Goal: Task Accomplishment & Management: Use online tool/utility

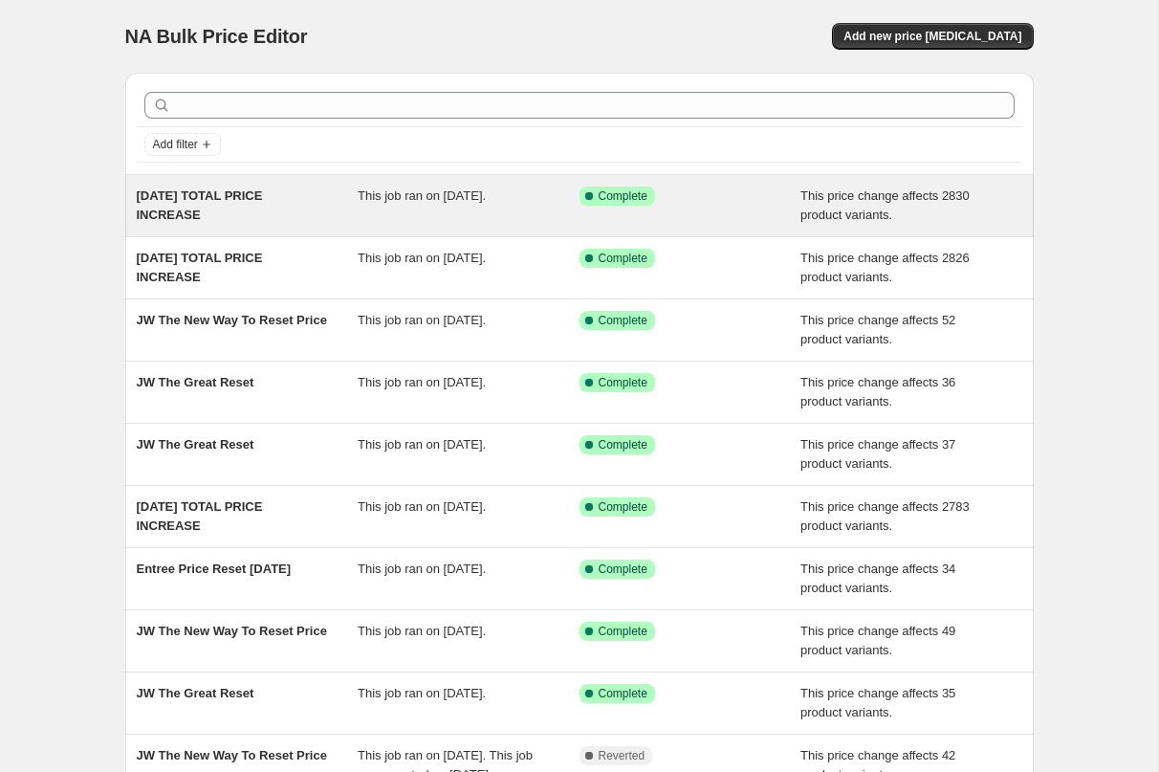
click at [263, 188] on span "[DATE] TOTAL PRICE INCREASE" at bounding box center [200, 204] width 126 height 33
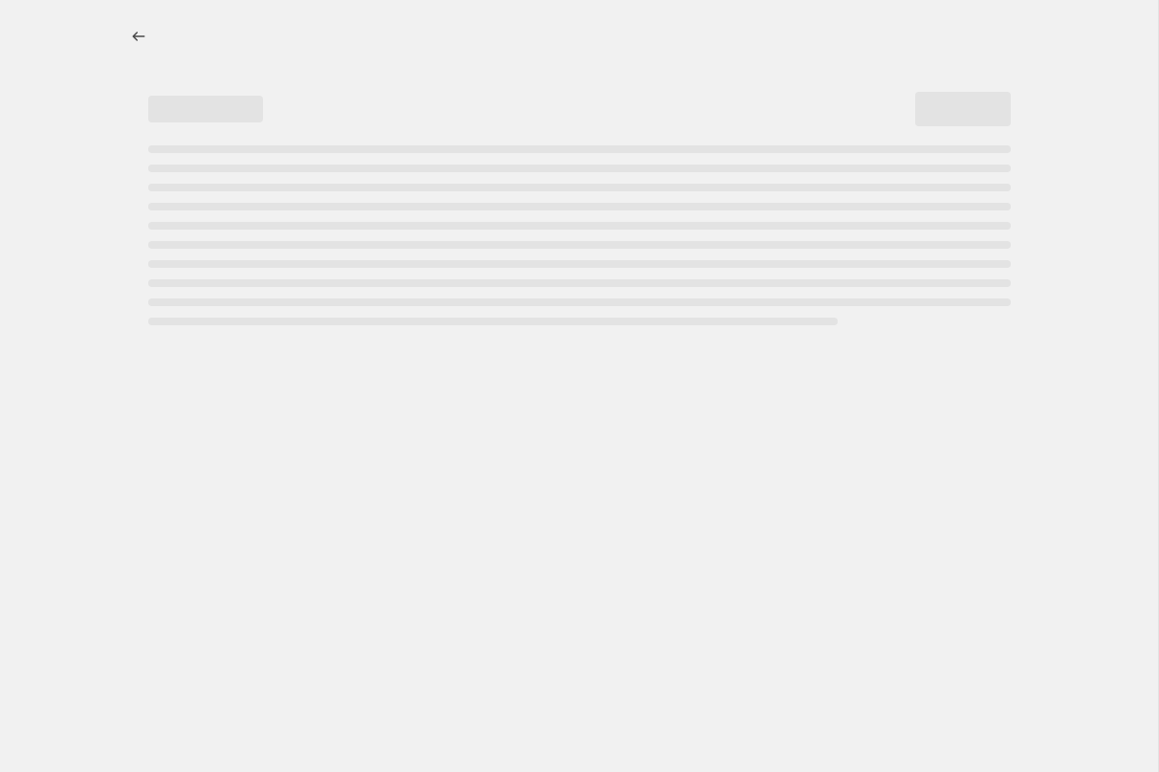
select select "ecap"
select select "no_change"
select select "not_equal"
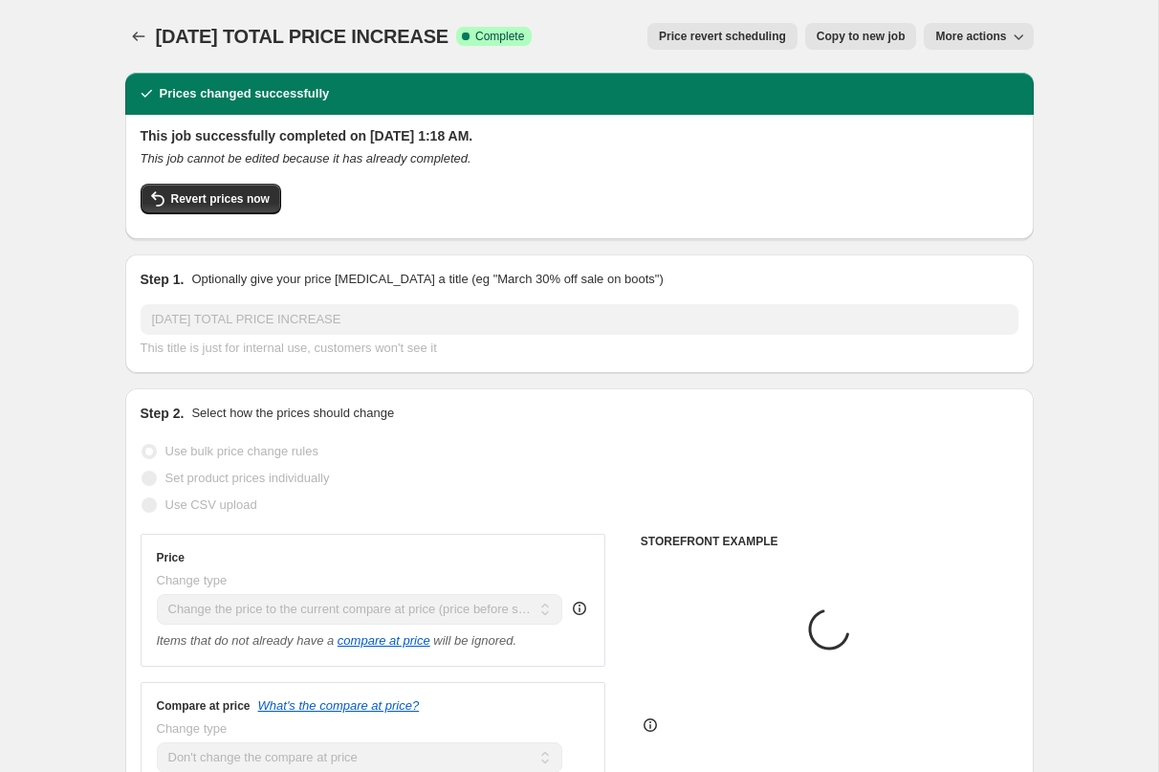
select select "tag"
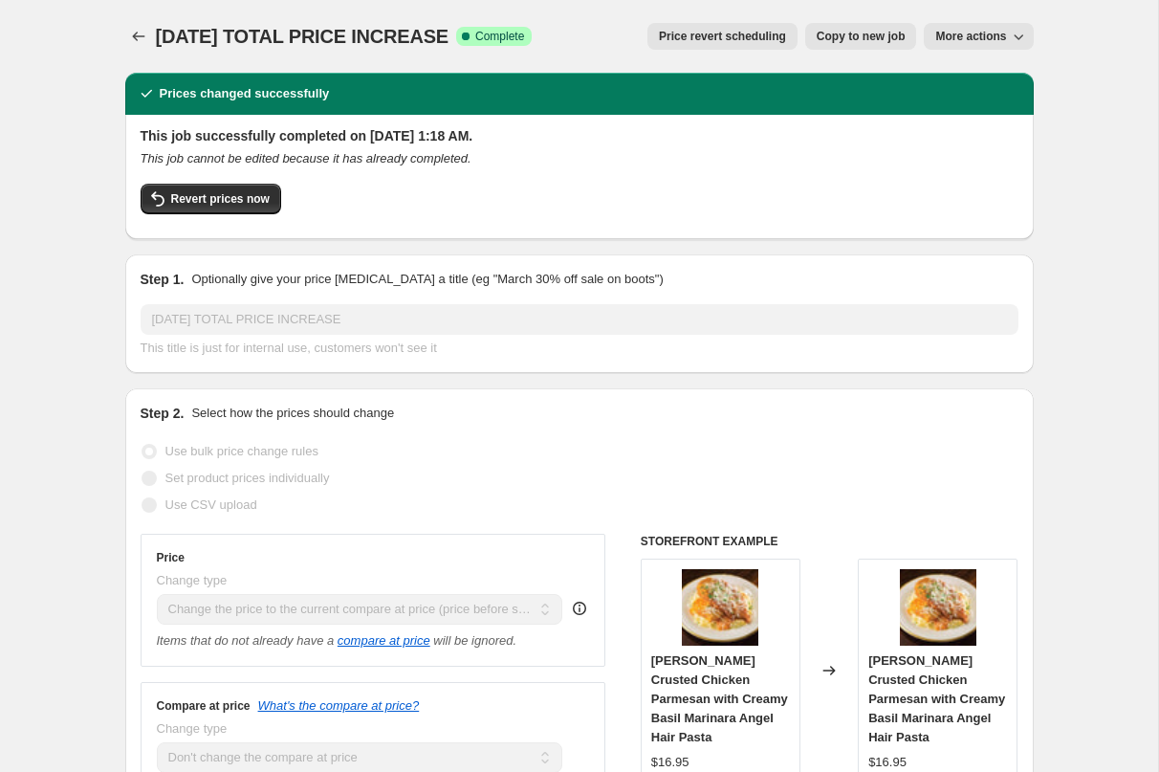
click at [847, 35] on span "Copy to new job" at bounding box center [861, 36] width 89 height 15
select select "ecap"
select select "no_change"
select select "tag"
select select "not_equal"
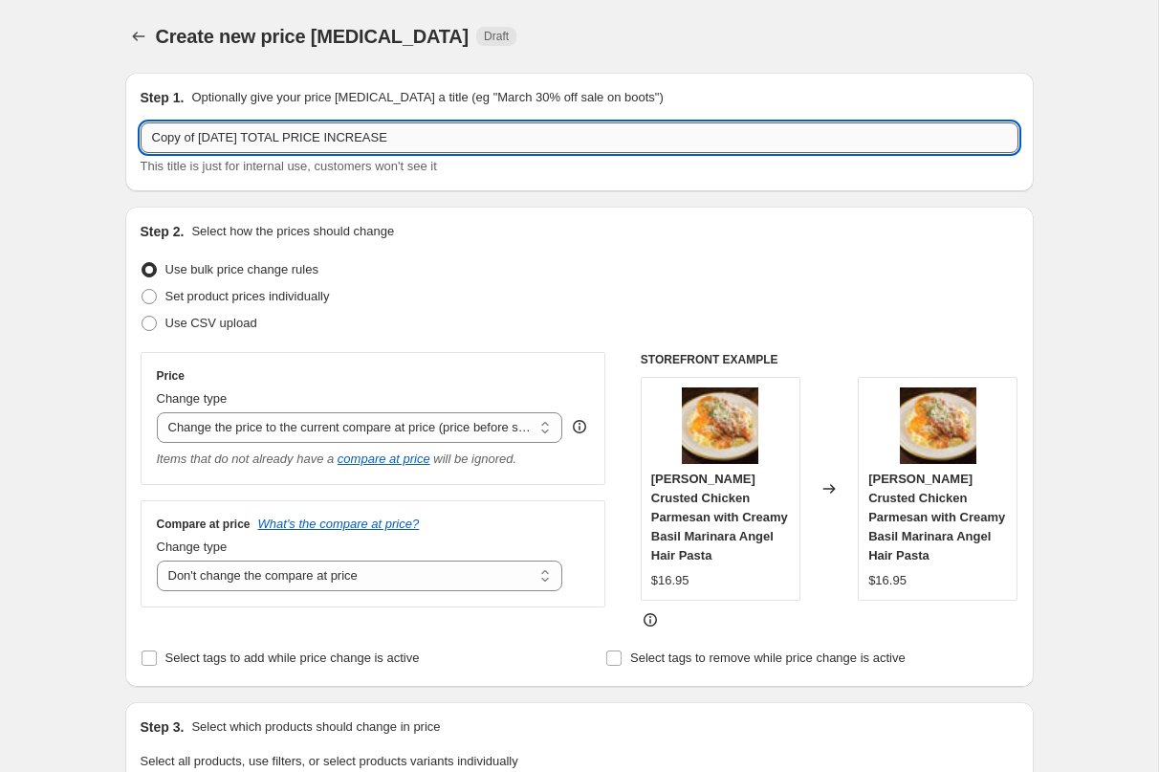
click at [215, 140] on input "Copy of [DATE] TOTAL PRICE INCREASE" at bounding box center [580, 137] width 878 height 31
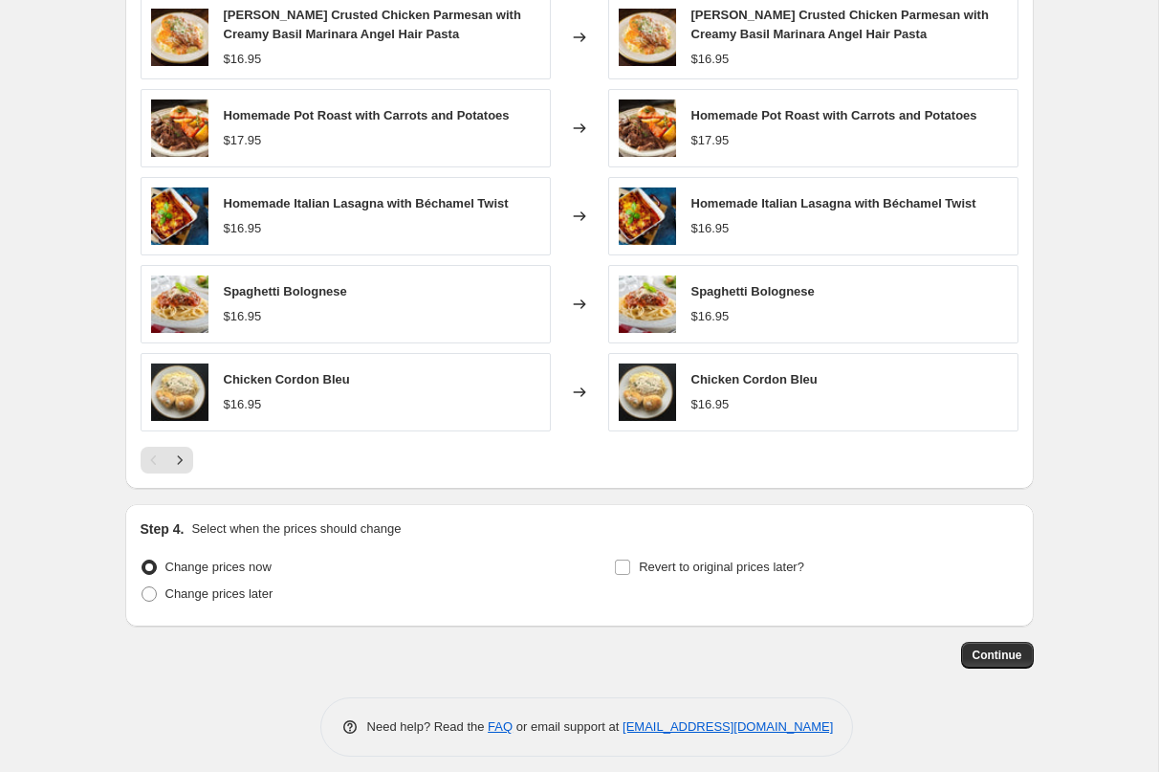
scroll to position [1164, 0]
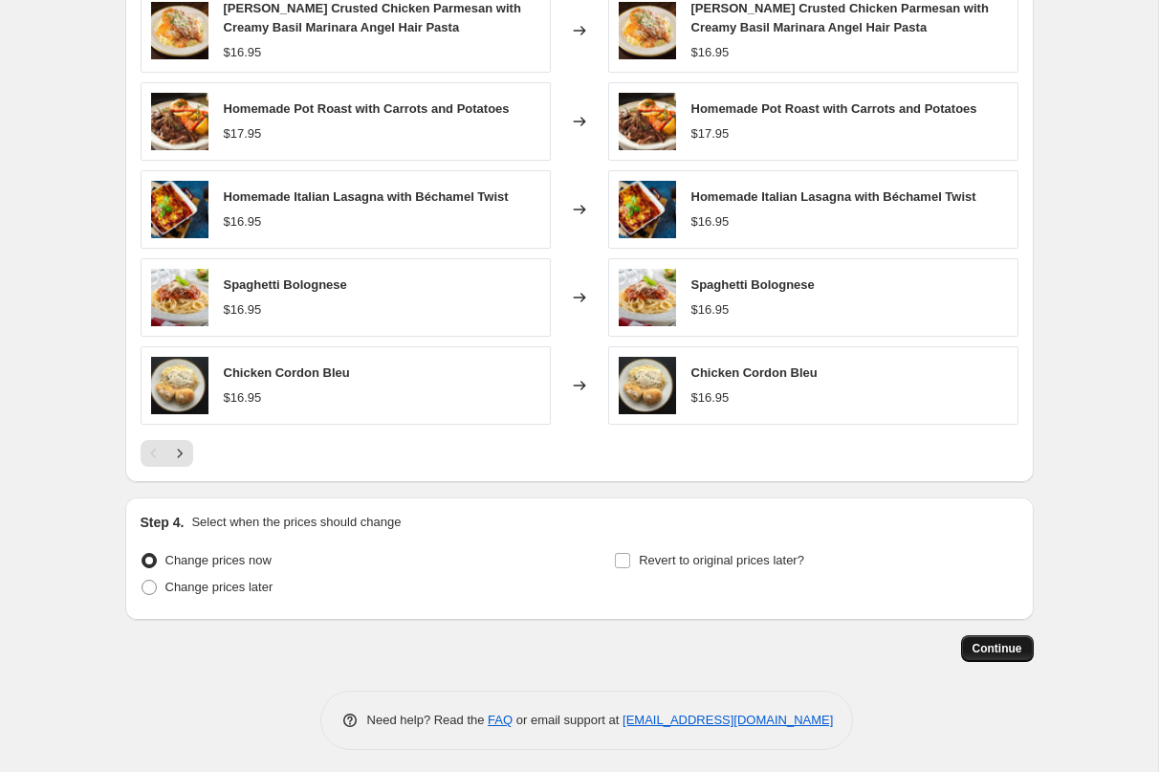
type input "Copy of [DATE] TOTAL PRICE INCREASE"
click at [993, 641] on span "Continue" at bounding box center [998, 648] width 50 height 15
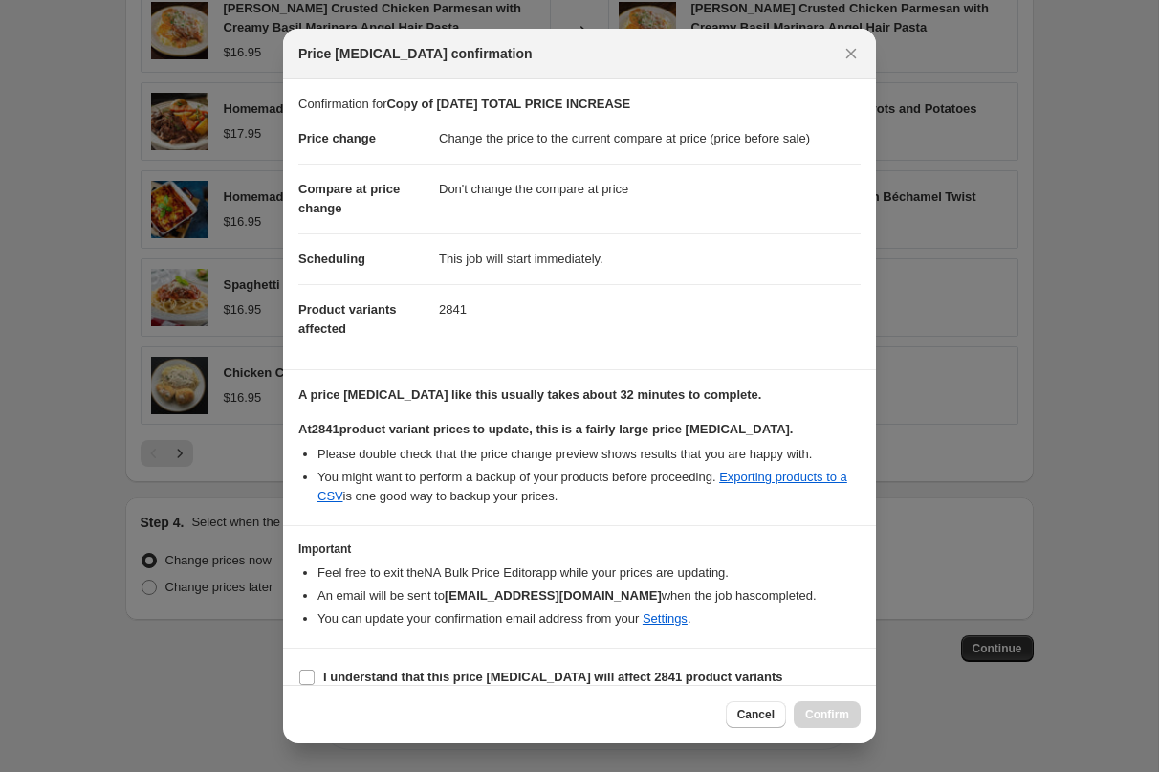
scroll to position [17, 0]
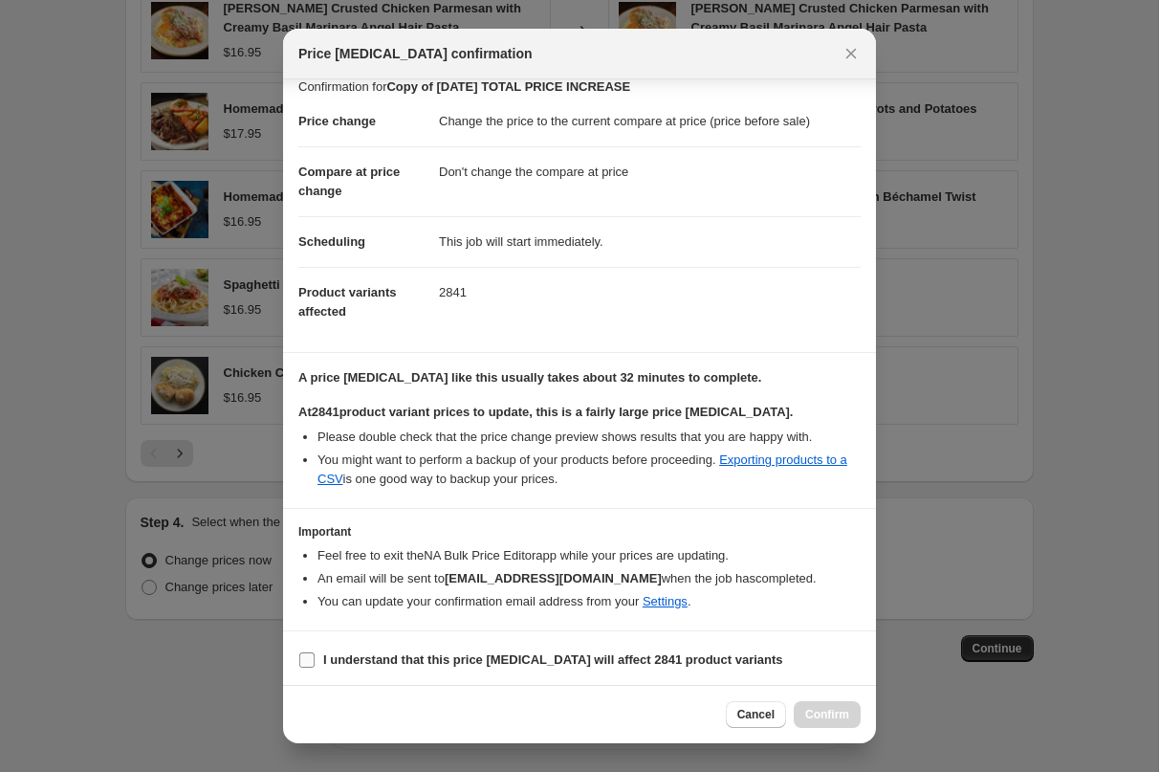
click at [305, 658] on input "I understand that this price [MEDICAL_DATA] will affect 2841 product variants" at bounding box center [306, 659] width 15 height 15
checkbox input "true"
click at [832, 716] on span "Confirm" at bounding box center [827, 714] width 44 height 15
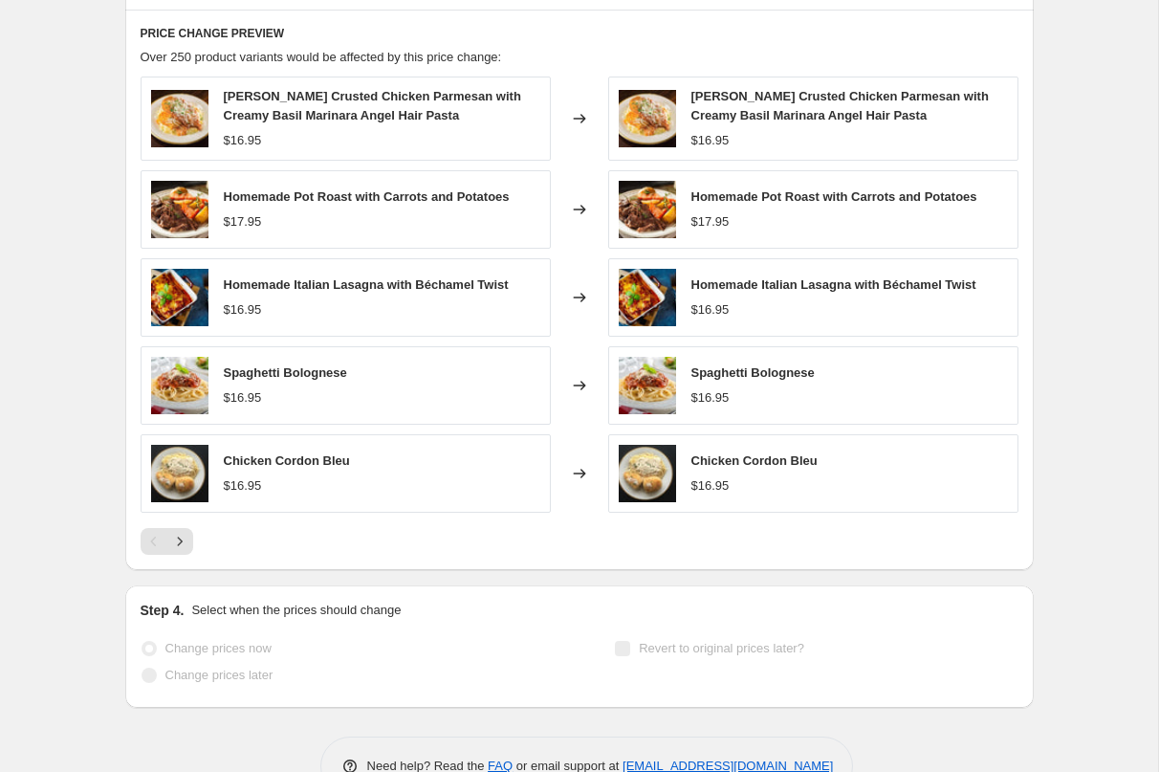
scroll to position [1214, 0]
